Goal: Task Accomplishment & Management: Manage account settings

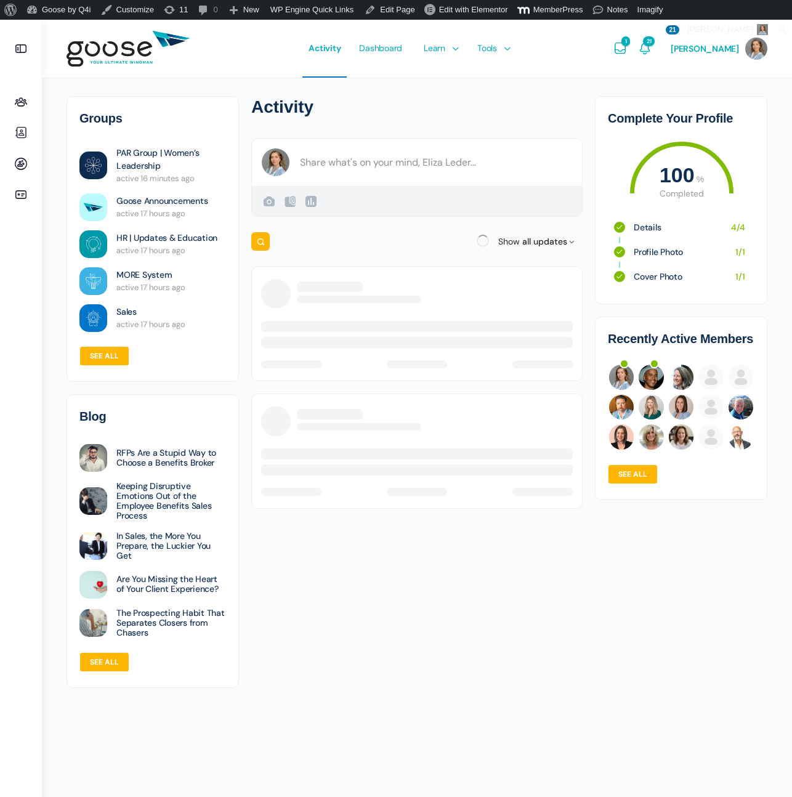
click at [76, 16] on link "Goose by Q4i" at bounding box center [59, 10] width 75 height 20
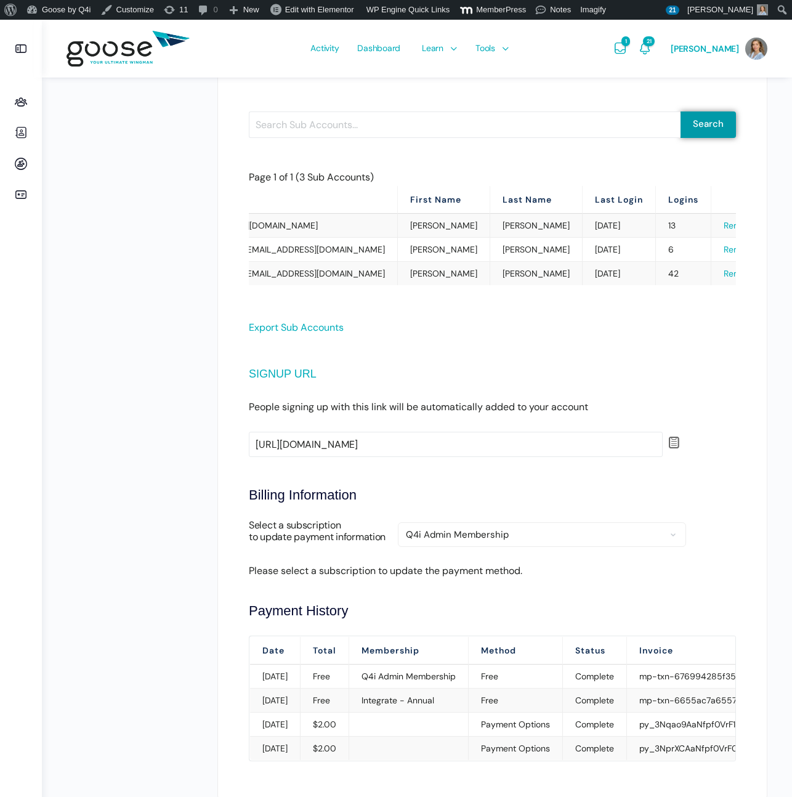
scroll to position [523, 0]
